Goal: Information Seeking & Learning: Learn about a topic

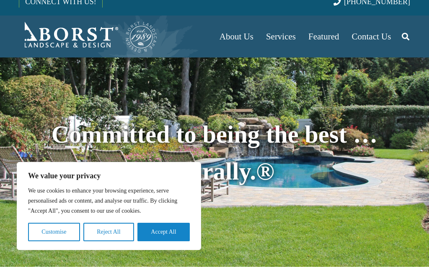
click at [174, 245] on button "Accept All" at bounding box center [163, 244] width 52 height 18
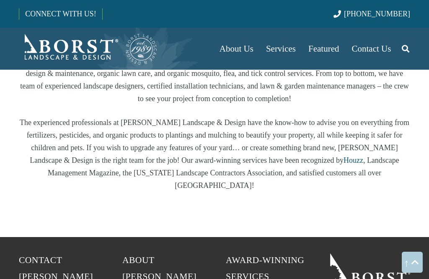
scroll to position [1541, 0]
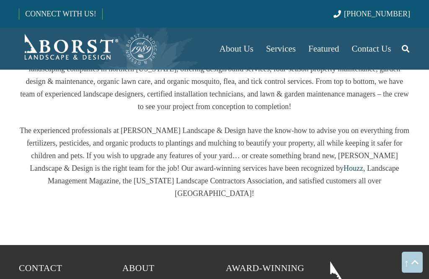
click at [289, 52] on span "Services" at bounding box center [281, 49] width 30 height 10
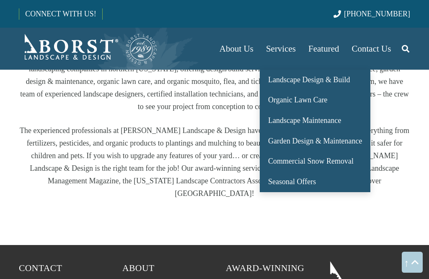
click at [345, 80] on span "Landscape Design & Build" at bounding box center [309, 79] width 82 height 8
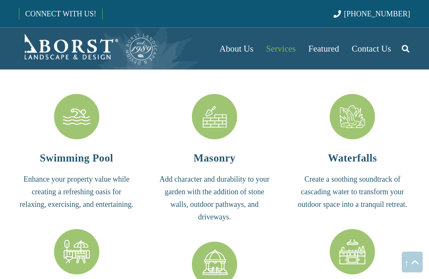
scroll to position [1849, 0]
click at [221, 101] on img "Masonry" at bounding box center [214, 116] width 45 height 45
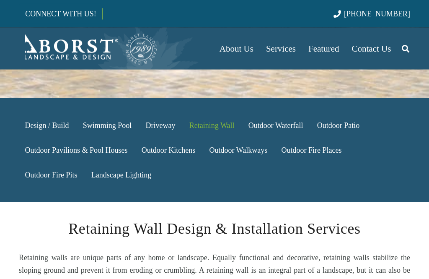
scroll to position [122, 0]
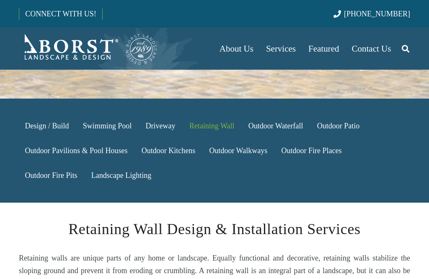
click at [156, 124] on link "Driveway" at bounding box center [161, 126] width 42 height 25
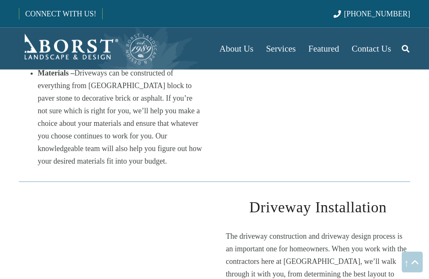
scroll to position [616, 0]
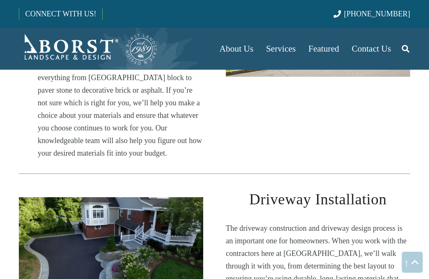
click at [359, 188] on h2 "Driveway Installation" at bounding box center [318, 199] width 184 height 23
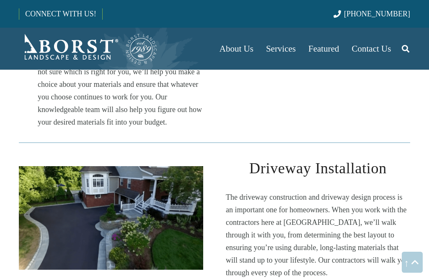
scroll to position [648, 0]
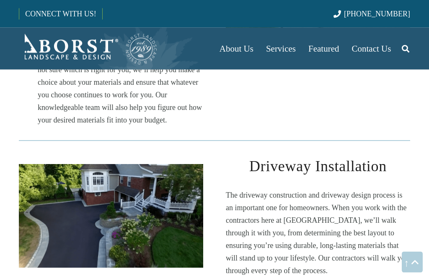
click at [54, 170] on img "Oradell-11-seconds" at bounding box center [111, 216] width 184 height 104
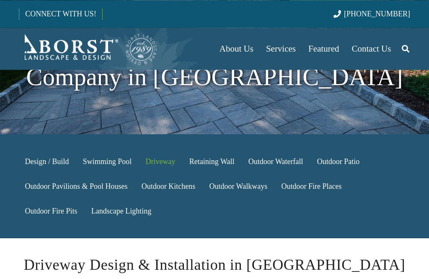
scroll to position [66, 0]
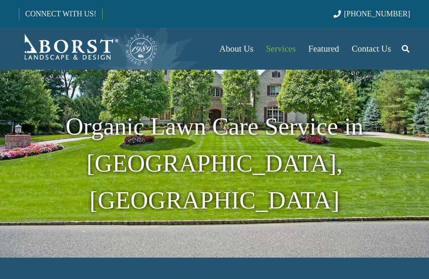
scroll to position [81, 0]
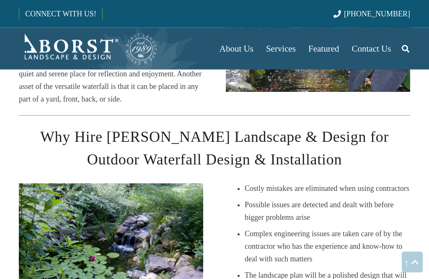
scroll to position [615, 0]
